Goal: Task Accomplishment & Management: Manage account settings

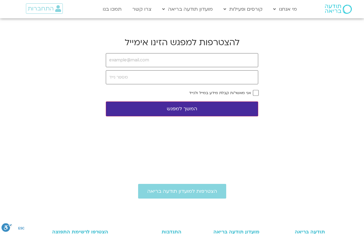
click at [56, 7] on icon at bounding box center [58, 8] width 6 height 7
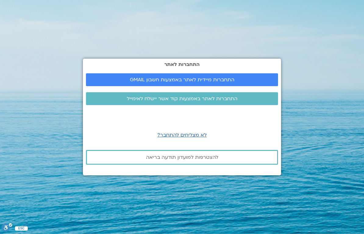
click at [186, 84] on link "התחברות מיידית לאתר באמצעות חשבון GMAIL" at bounding box center [182, 79] width 192 height 13
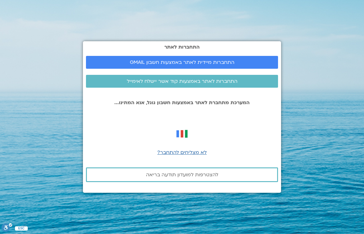
click at [188, 94] on div "התחברות לאתר התחברות מיידית לאתר באמצעות חשבון GMAIL התחברות לאתר באמצעות קוד א…" at bounding box center [182, 116] width 198 height 151
click at [190, 94] on div "התחברות לאתר התחברות מיידית לאתר באמצעות חשבון GMAIL התחברות לאתר באמצעות קוד א…" at bounding box center [182, 116] width 198 height 151
click at [202, 63] on span "התחברות מיידית לאתר באמצעות חשבון GMAIL" at bounding box center [182, 62] width 105 height 5
click at [197, 62] on span "התחברות מיידית לאתר באמצעות חשבון GMAIL" at bounding box center [182, 62] width 105 height 5
click at [190, 94] on div "התחברות לאתר התחברות מיידית לאתר באמצעות חשבון GMAIL התחברות לאתר באמצעות קוד א…" at bounding box center [182, 116] width 198 height 151
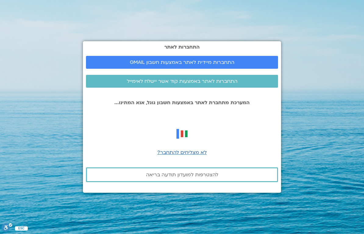
click at [182, 94] on div "התחברות לאתר התחברות מיידית לאתר באמצעות חשבון GMAIL התחברות לאתר באמצעות קוד א…" at bounding box center [182, 116] width 198 height 151
click at [10, 9] on section "התחברות לאתר התחברות מיידית לאתר באמצעות חשבון GMAIL התחברות לאתר באמצעות קוד א…" at bounding box center [182, 117] width 364 height 234
click at [204, 3] on div "התחברות לאתר התחברות מיידית לאתר באמצעות חשבון GMAIL התחברות לאתר באמצעות קוד א…" at bounding box center [182, 117] width 198 height 234
